Goal: Navigation & Orientation: Find specific page/section

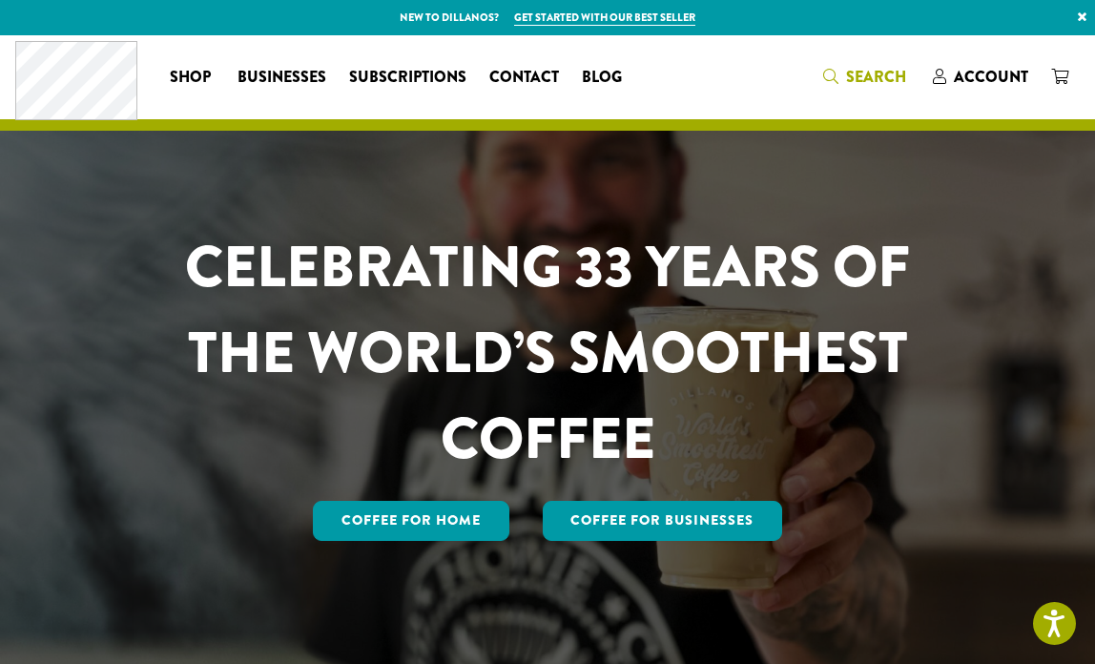
click at [870, 75] on span "Search" at bounding box center [876, 77] width 60 height 22
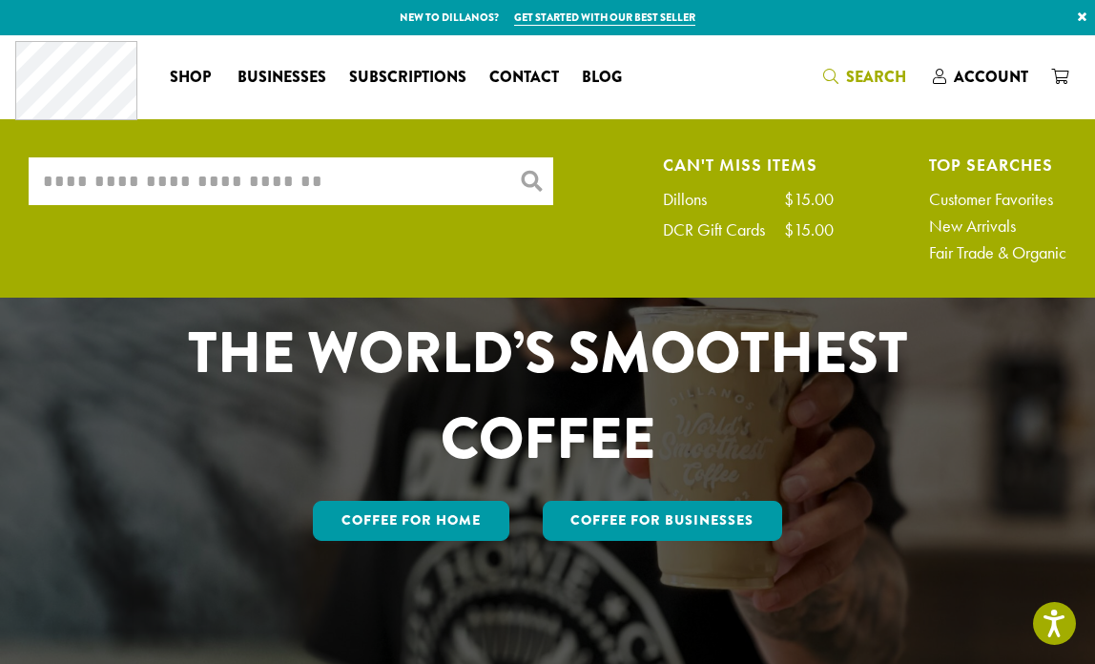
click at [447, 183] on input "What are you searching for?" at bounding box center [291, 181] width 524 height 48
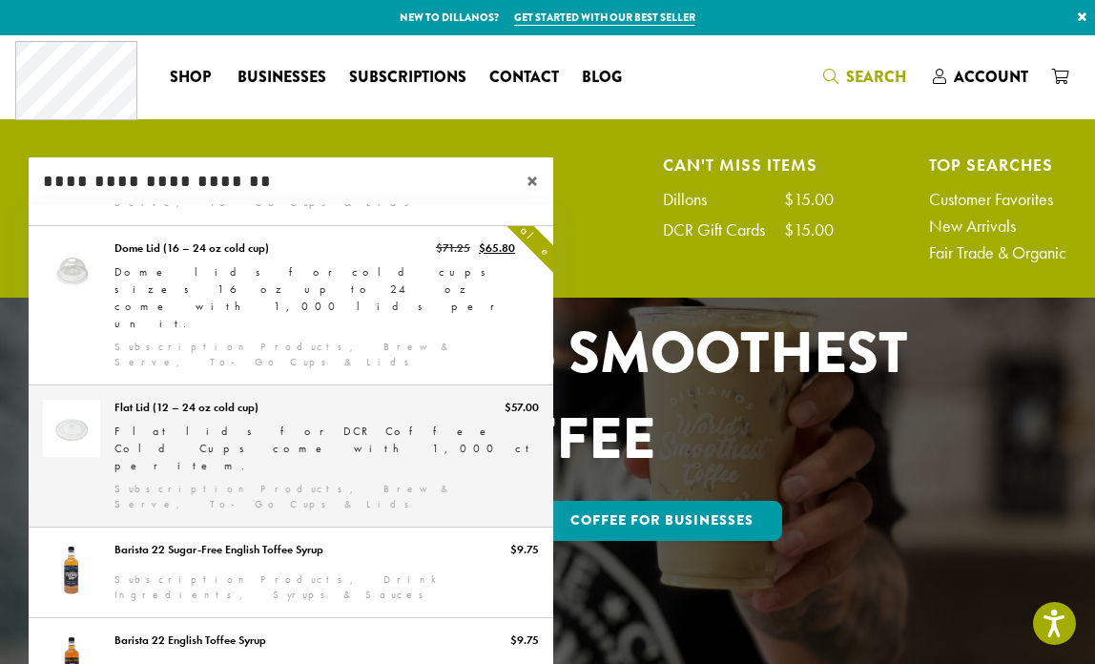
scroll to position [568, 0]
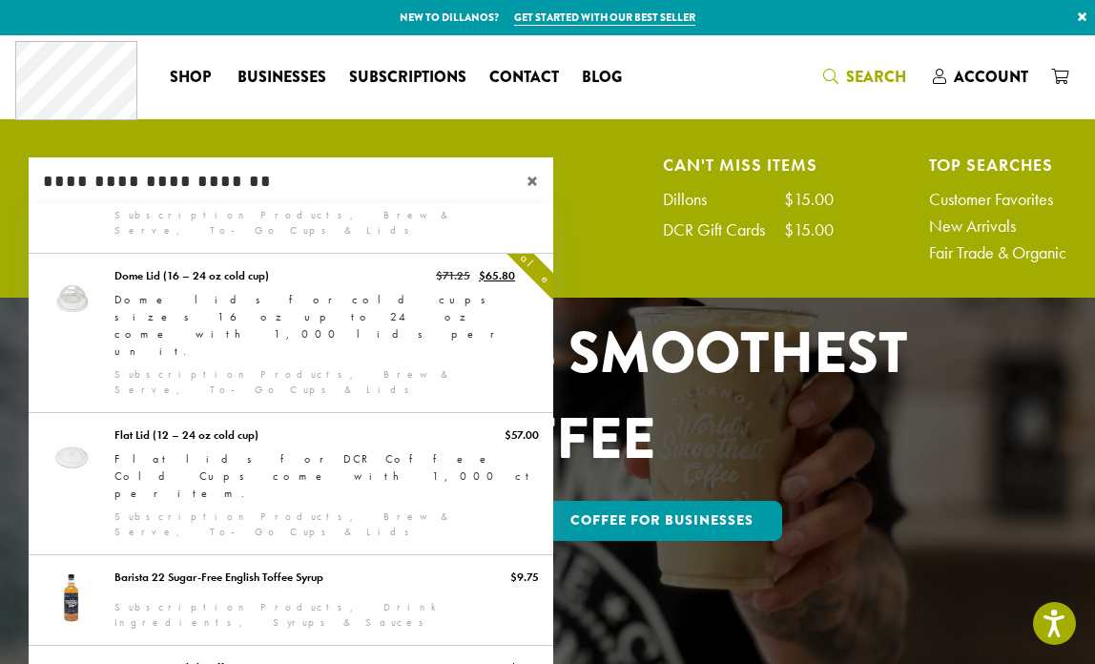
type input "**********"
click at [528, 174] on span "×" at bounding box center [539, 181] width 27 height 23
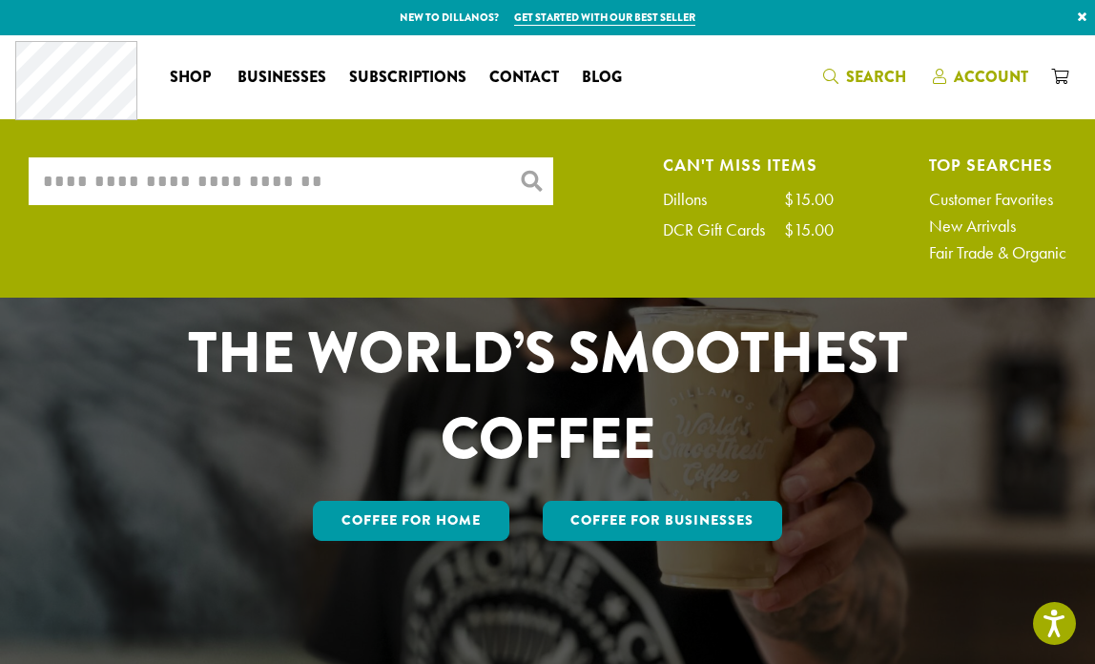
click at [988, 72] on span "Account" at bounding box center [991, 77] width 74 height 22
